Goal: Task Accomplishment & Management: Manage account settings

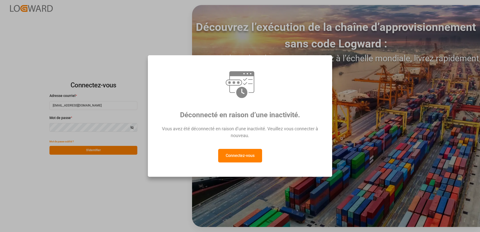
drag, startPoint x: 242, startPoint y: 145, endPoint x: 240, endPoint y: 160, distance: 15.2
click at [242, 146] on div "Vous avez été déconnecté en raison d’une inactivité. Veuillez vous connecter à …" at bounding box center [240, 134] width 166 height 29
click at [240, 160] on button "Connectez-vous" at bounding box center [240, 156] width 44 height 14
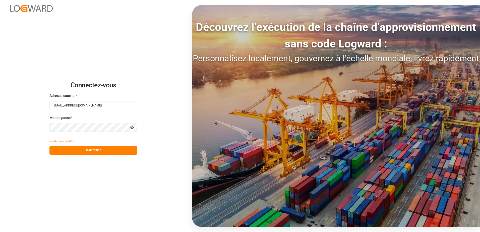
click at [105, 150] on button "S'identifier" at bounding box center [93, 150] width 88 height 9
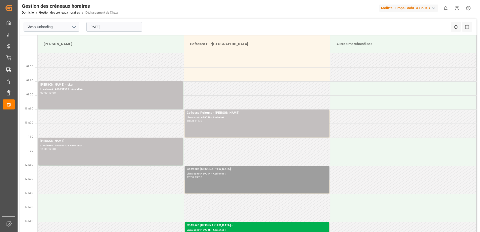
click at [244, 175] on div "Livraison# :489094 - Assiette# :" at bounding box center [257, 174] width 141 height 4
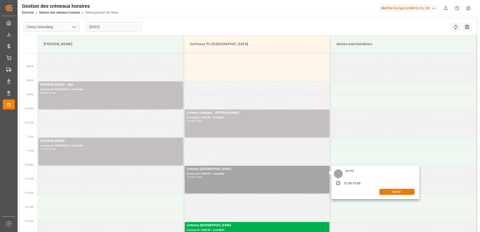
click at [392, 192] on button "Ouvrir" at bounding box center [397, 192] width 35 height 6
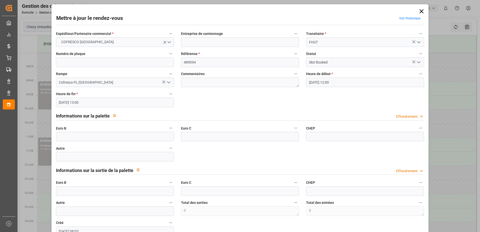
click at [420, 63] on icon "Ouvrir le menu" at bounding box center [419, 62] width 6 height 6
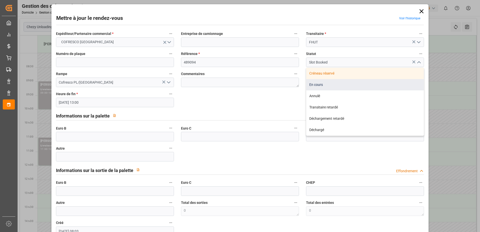
click at [332, 86] on div "En cours" at bounding box center [365, 84] width 118 height 11
type input "In Progress"
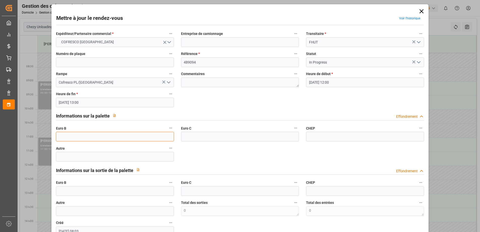
click at [78, 136] on input "text" at bounding box center [115, 137] width 118 height 10
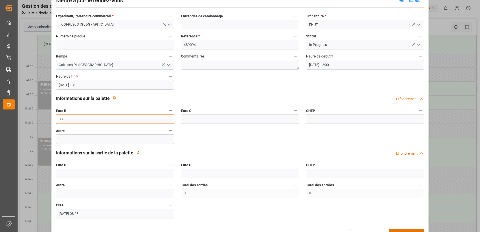
scroll to position [25, 0]
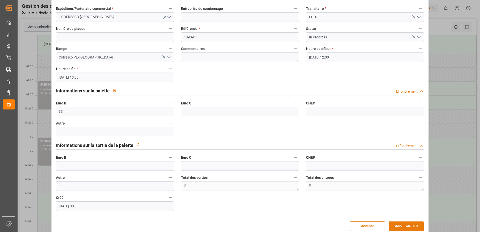
type input "33"
click at [401, 227] on button "SAUVEGARDER" at bounding box center [406, 227] width 35 height 10
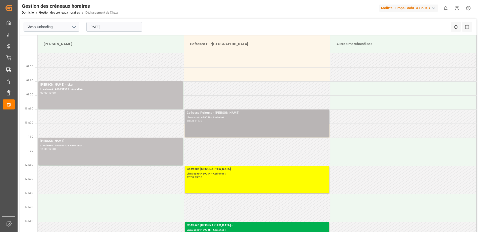
click at [314, 125] on div "Cofresco Pologne - [PERSON_NAME]# :489049 - Assiette# : 10:00 - 11:00" at bounding box center [257, 124] width 141 height 26
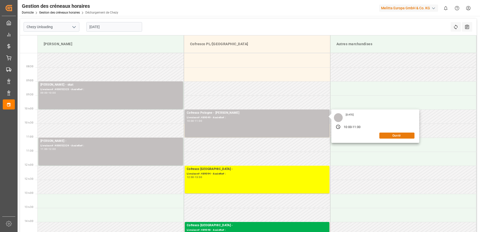
click at [388, 136] on button "Ouvrir" at bounding box center [397, 136] width 35 height 6
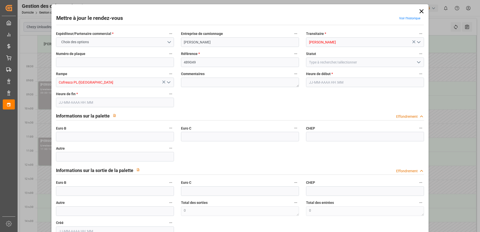
type input "0"
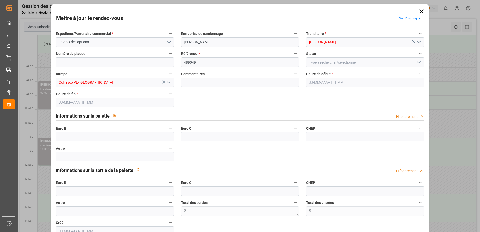
type input "0"
type input "[DATE] 10:00"
type input "[DATE] 11:00"
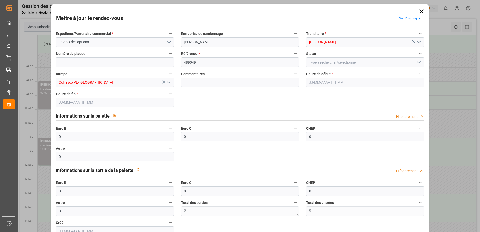
type input "[DATE] 06:52"
click at [416, 62] on icon "Ouvrir le menu" at bounding box center [419, 62] width 6 height 6
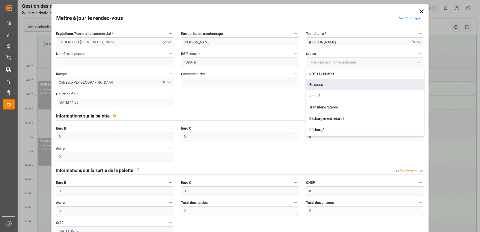
click at [357, 89] on div "En cours" at bounding box center [365, 84] width 118 height 11
type input "In Progress"
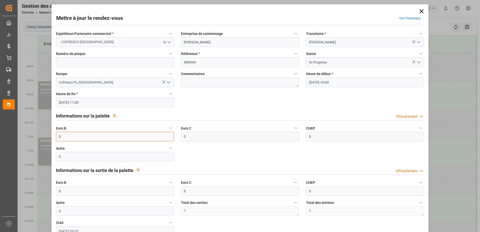
drag, startPoint x: 70, startPoint y: 135, endPoint x: 7, endPoint y: 141, distance: 62.9
click at [7, 141] on body "Created by potrace 1.15, written by [PERSON_NAME] [DATE]-[DATE] Created by potr…" at bounding box center [240, 116] width 480 height 232
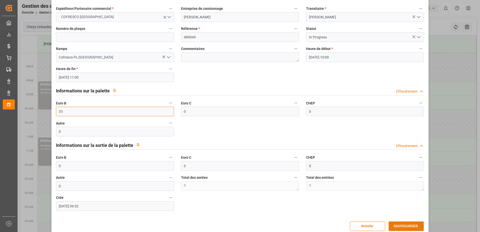
type input "33"
click at [403, 225] on button "SAUVEGARDER" at bounding box center [406, 227] width 35 height 10
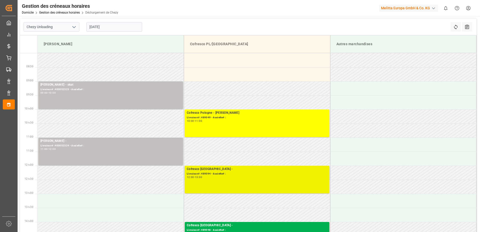
click at [283, 178] on div "12:00 - 13:00" at bounding box center [257, 177] width 141 height 3
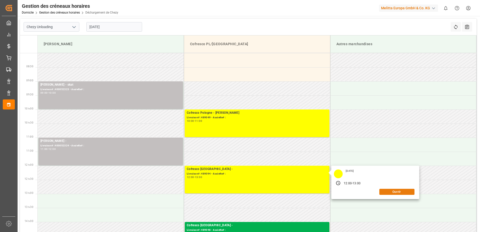
click at [389, 192] on button "Ouvrir" at bounding box center [397, 192] width 35 height 6
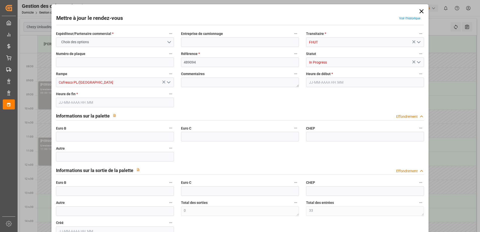
type input "33"
type input "[DATE] 12:00"
type input "[DATE] 13:00"
type input "[DATE] 08:03"
click at [418, 64] on icon "Ouvrir le menu" at bounding box center [419, 62] width 6 height 6
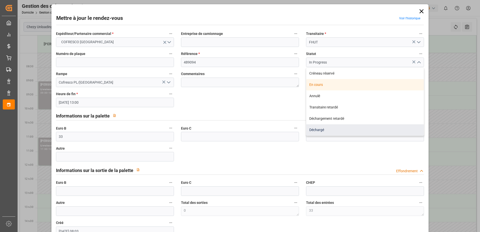
click at [357, 129] on div "Déchargé" at bounding box center [365, 129] width 118 height 11
type input "Unloaded"
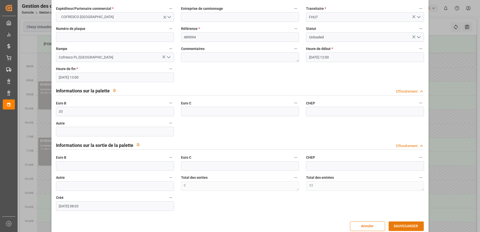
click at [400, 227] on button "SAUVEGARDER" at bounding box center [406, 227] width 35 height 10
